Goal: Find contact information: Find contact information

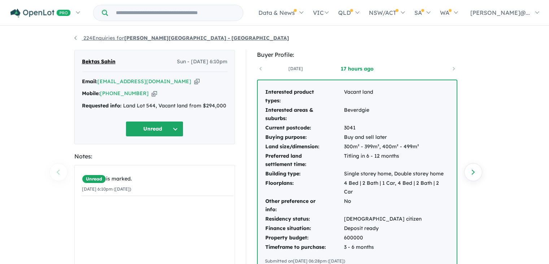
click at [78, 35] on link "224 Enquiries for [PERSON_NAME][GEOGRAPHIC_DATA] - [GEOGRAPHIC_DATA]" at bounding box center [181, 38] width 215 height 6
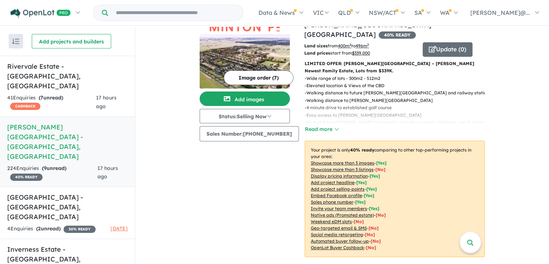
scroll to position [96, 0]
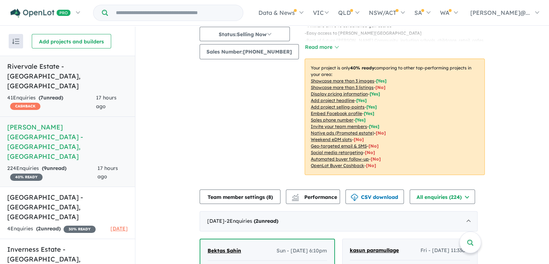
click at [88, 61] on h5 "Rivervale Estate - [GEOGRAPHIC_DATA] , [GEOGRAPHIC_DATA]" at bounding box center [67, 75] width 121 height 29
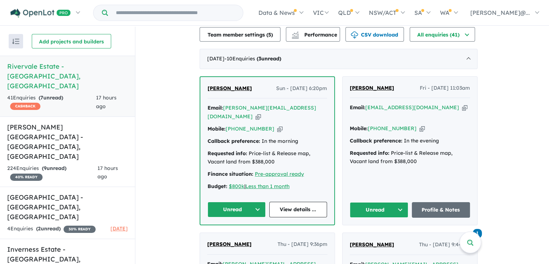
scroll to position [261, 0]
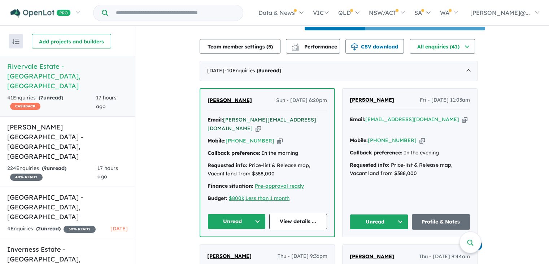
click at [284, 116] on a%20Rivervale%20Estate%20-%20Yarrawonga"] "[PERSON_NAME][EMAIL_ADDRESS][DOMAIN_NAME]" at bounding box center [262, 123] width 109 height 15
drag, startPoint x: 291, startPoint y: 115, endPoint x: 226, endPoint y: 109, distance: 64.9
click at [226, 110] on div "[PERSON_NAME] Sun - [DATE] 6:20pm Email: [PERSON_NAME][EMAIL_ADDRESS][DOMAIN_NA…" at bounding box center [267, 162] width 134 height 147
copy a%20Rivervale%20Estate%20-%20Yarrawonga"] "[PERSON_NAME][EMAIL_ADDRESS][DOMAIN_NAME]"
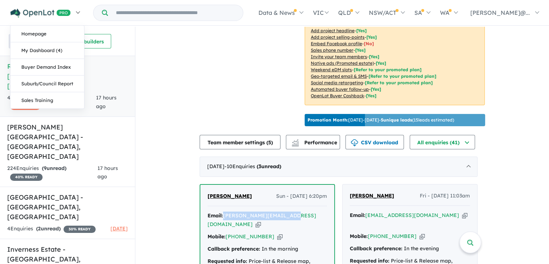
scroll to position [165, 0]
